Goal: Check status: Check status

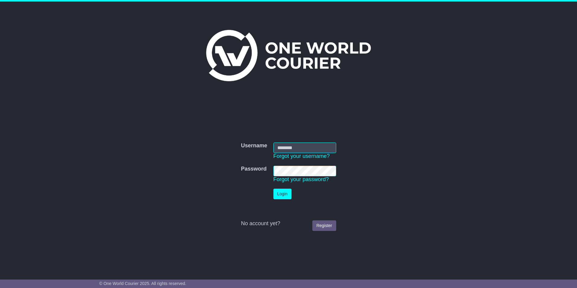
type input "**********"
click at [288, 189] on button "Login" at bounding box center [282, 194] width 18 height 11
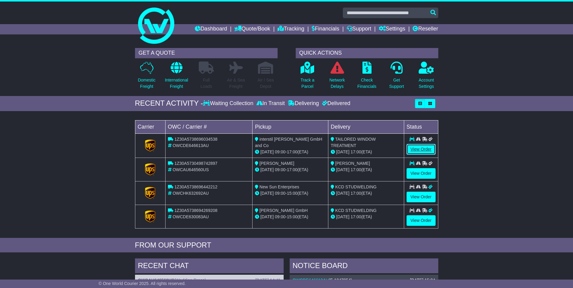
click at [414, 147] on link "View Order" at bounding box center [420, 149] width 29 height 11
